Goal: Information Seeking & Learning: Find specific fact

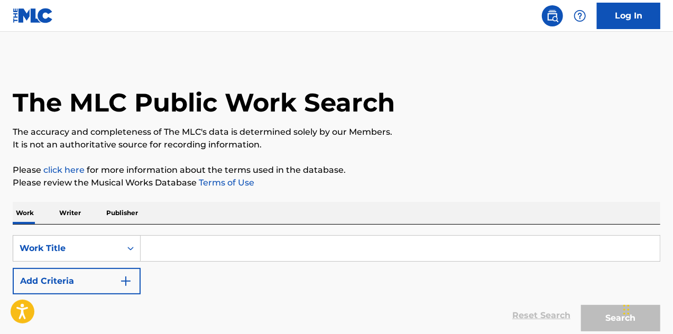
scroll to position [92, 0]
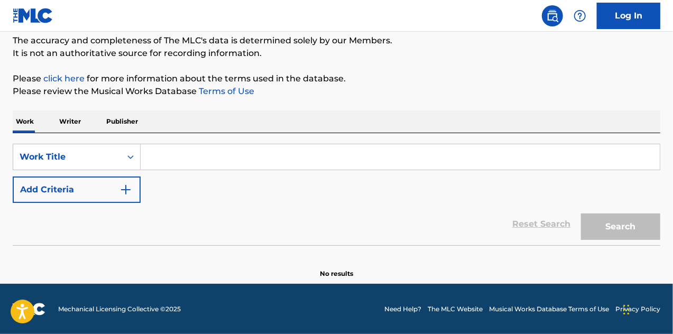
click at [179, 158] on input "Search Form" at bounding box center [400, 156] width 519 height 25
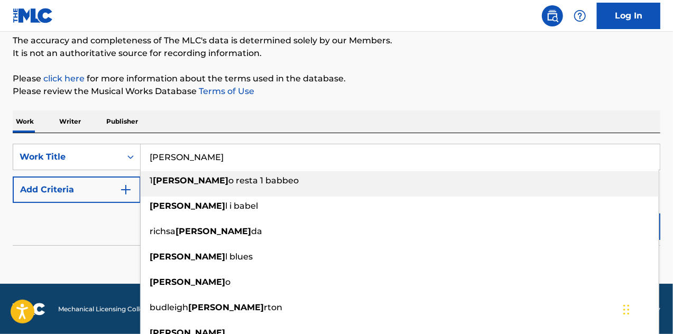
type input "[PERSON_NAME]"
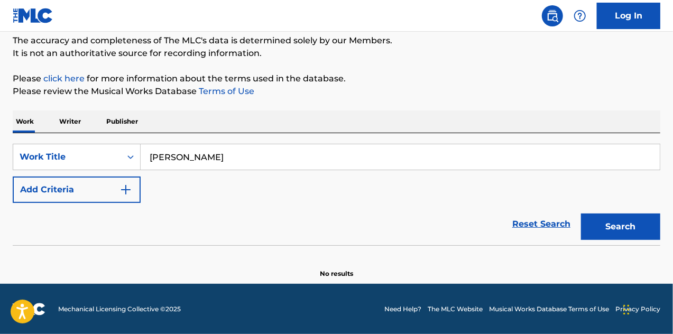
click at [124, 186] on img "Search Form" at bounding box center [126, 190] width 13 height 13
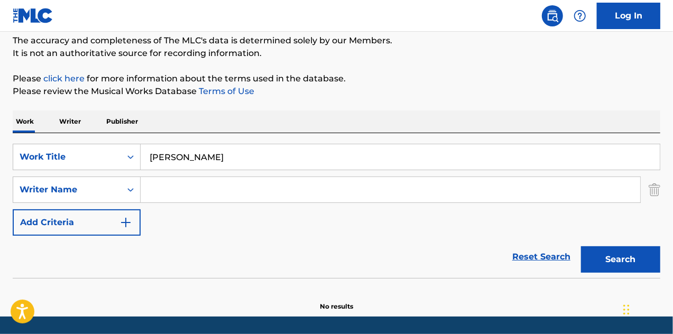
click at [168, 188] on input "Search Form" at bounding box center [391, 189] width 500 height 25
type input "[PERSON_NAME]"
click at [626, 264] on button "Search" at bounding box center [620, 259] width 79 height 26
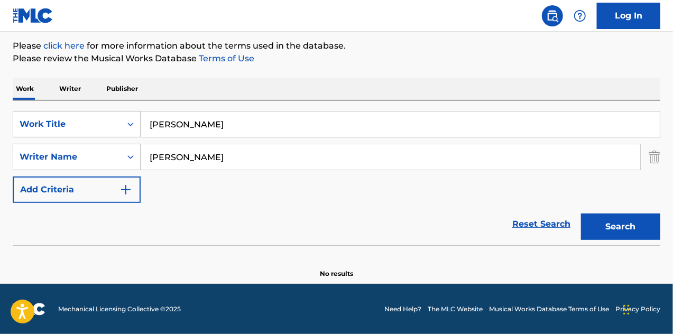
click at [620, 227] on button "Search" at bounding box center [620, 227] width 79 height 26
click at [207, 126] on input "[PERSON_NAME]" at bounding box center [400, 124] width 519 height 25
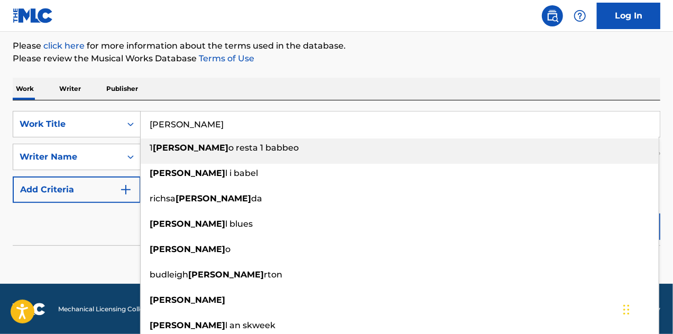
drag, startPoint x: 193, startPoint y: 125, endPoint x: 152, endPoint y: 120, distance: 41.0
click at [152, 120] on input "[PERSON_NAME]" at bounding box center [400, 124] width 519 height 25
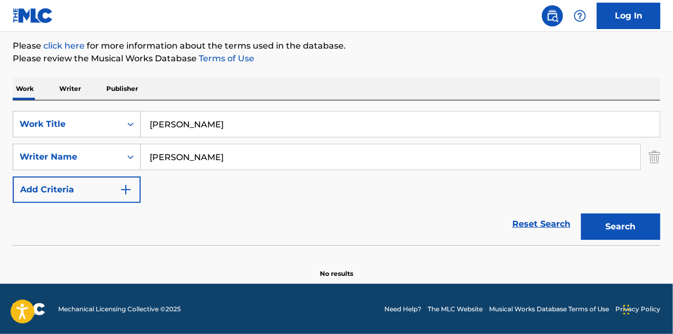
click at [581, 214] on button "Search" at bounding box center [620, 227] width 79 height 26
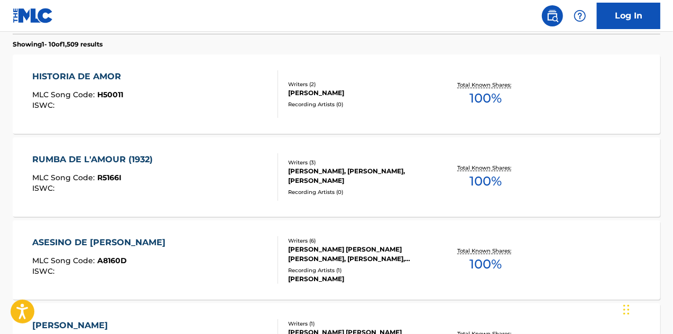
scroll to position [0, 0]
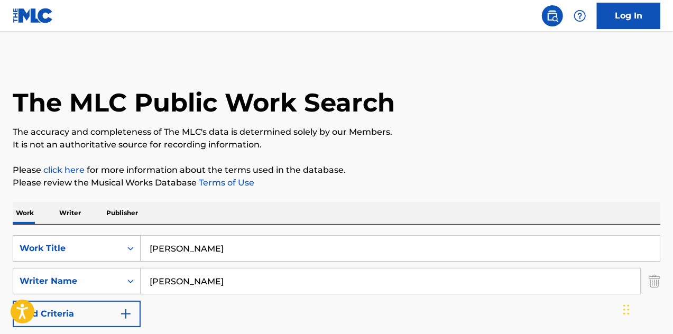
drag, startPoint x: 217, startPoint y: 249, endPoint x: 94, endPoint y: 246, distance: 123.3
click at [94, 246] on div "SearchWithCriteria4441d3ed-6a60-4298-a630-eac101bfcabc Work Title [PERSON_NAME]" at bounding box center [337, 248] width 648 height 26
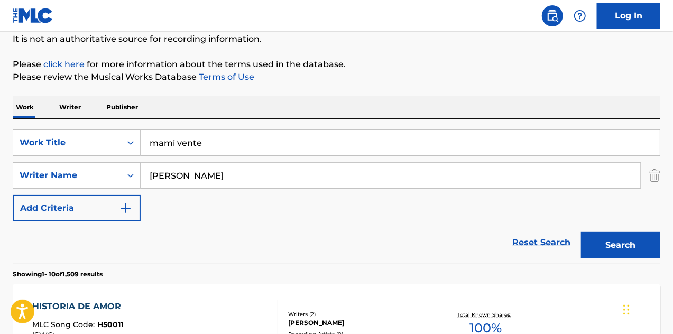
scroll to position [212, 0]
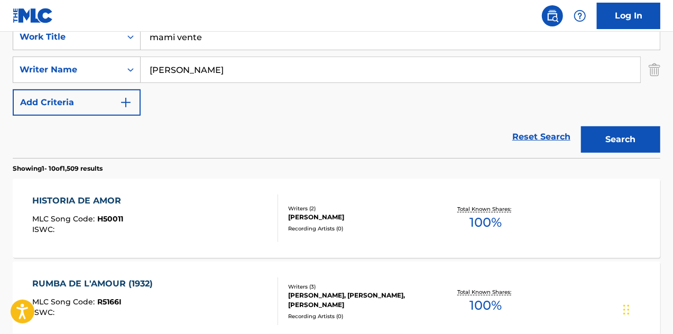
click at [207, 38] on input "mami vente" at bounding box center [400, 36] width 519 height 25
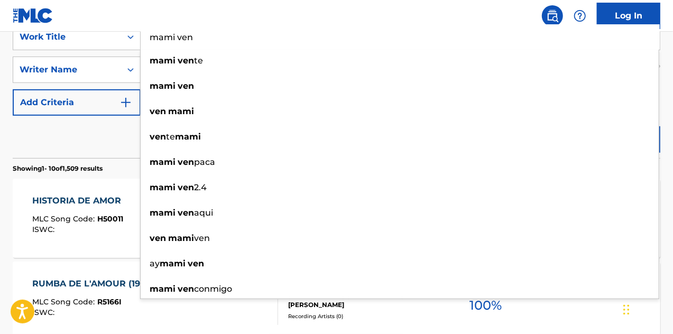
type input "mami ven"
click at [99, 11] on nav "Log In" at bounding box center [336, 16] width 673 height 32
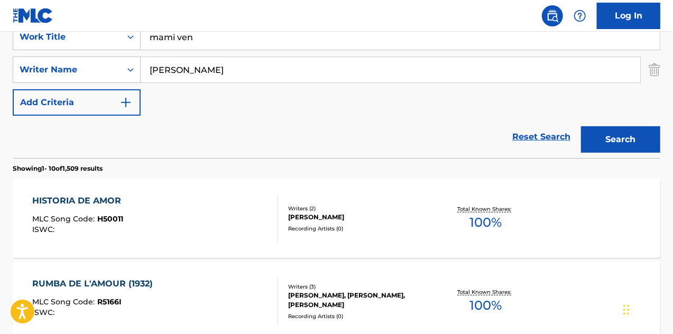
click at [626, 135] on button "Search" at bounding box center [620, 139] width 79 height 26
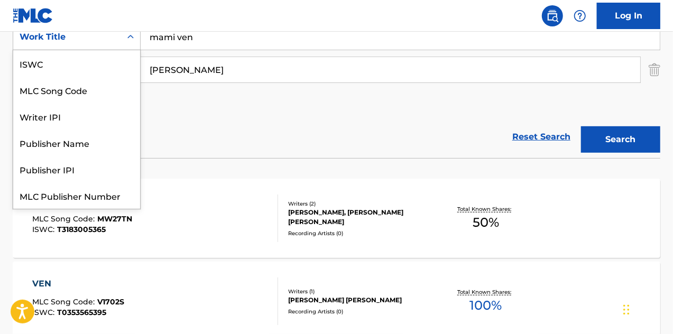
click at [133, 40] on icon "Search Form" at bounding box center [130, 37] width 11 height 11
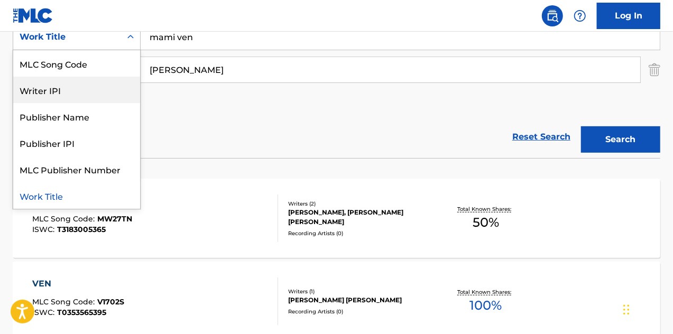
click at [186, 120] on div "Reset Search Search" at bounding box center [337, 137] width 648 height 42
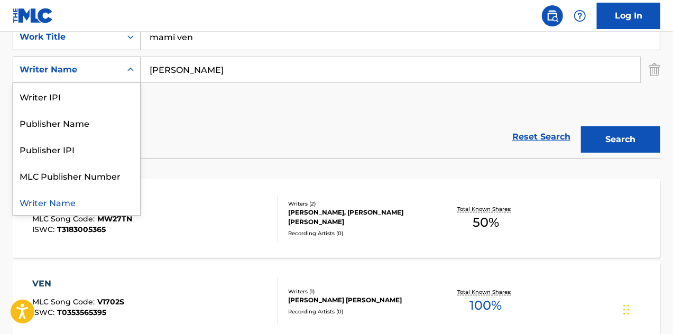
click at [131, 70] on icon "Search Form" at bounding box center [130, 70] width 11 height 11
click at [95, 122] on div "Publisher Name" at bounding box center [76, 122] width 127 height 26
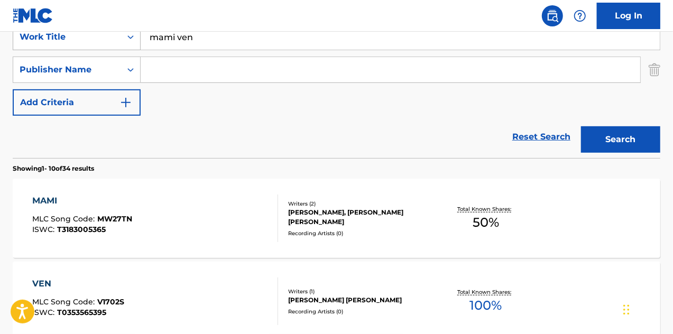
click at [135, 38] on icon "Search Form" at bounding box center [130, 37] width 11 height 11
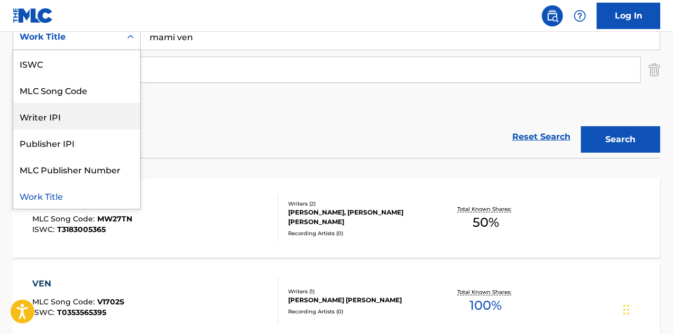
scroll to position [0, 0]
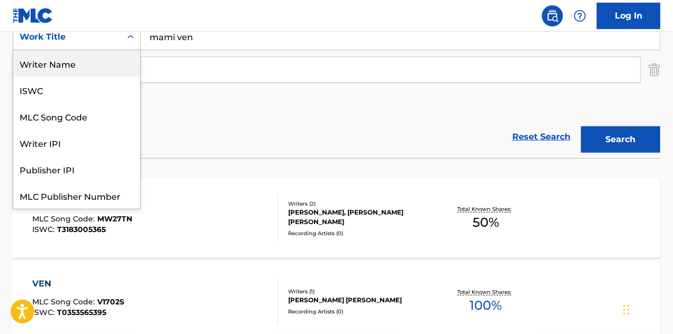
click at [74, 62] on div "Writer Name" at bounding box center [76, 63] width 127 height 26
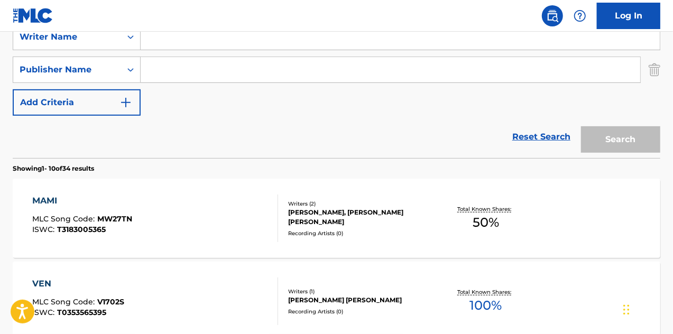
click at [190, 40] on input "Search Form" at bounding box center [400, 36] width 519 height 25
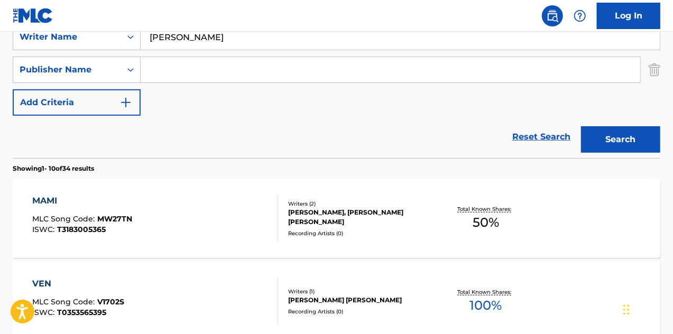
type input "[PERSON_NAME]"
click at [581, 126] on button "Search" at bounding box center [620, 139] width 79 height 26
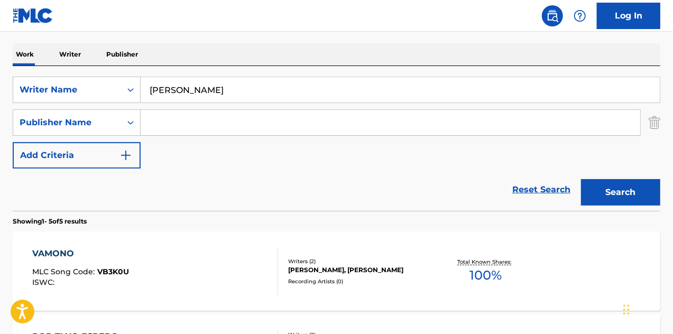
scroll to position [212, 0]
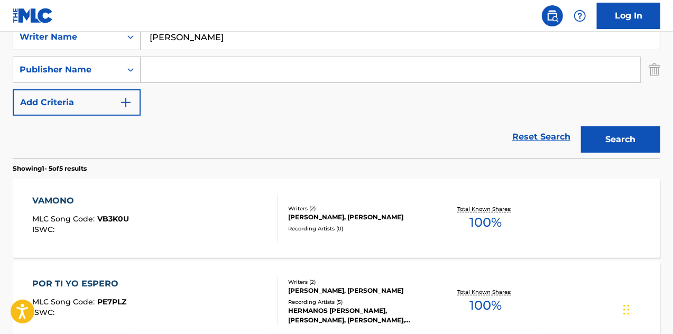
click at [330, 213] on div "[PERSON_NAME], [PERSON_NAME]" at bounding box center [360, 218] width 144 height 10
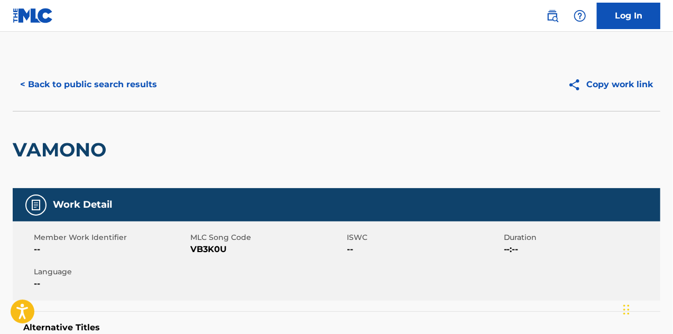
click at [118, 84] on button "< Back to public search results" at bounding box center [89, 84] width 152 height 26
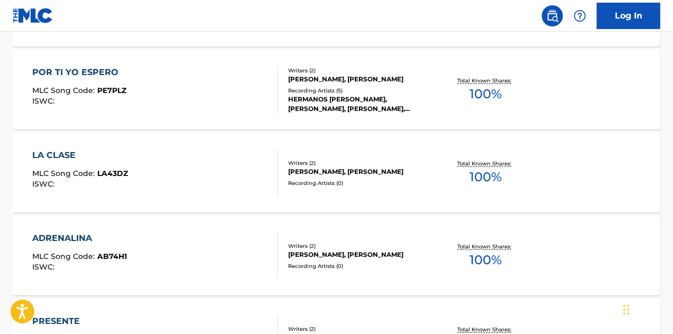
scroll to position [529, 0]
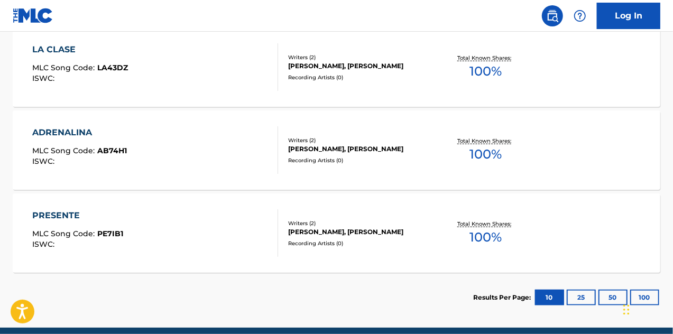
click at [242, 228] on div "PRESENTE MLC Song Code : PE7IB1 ISWC :" at bounding box center [155, 233] width 246 height 48
